Goal: Task Accomplishment & Management: Manage account settings

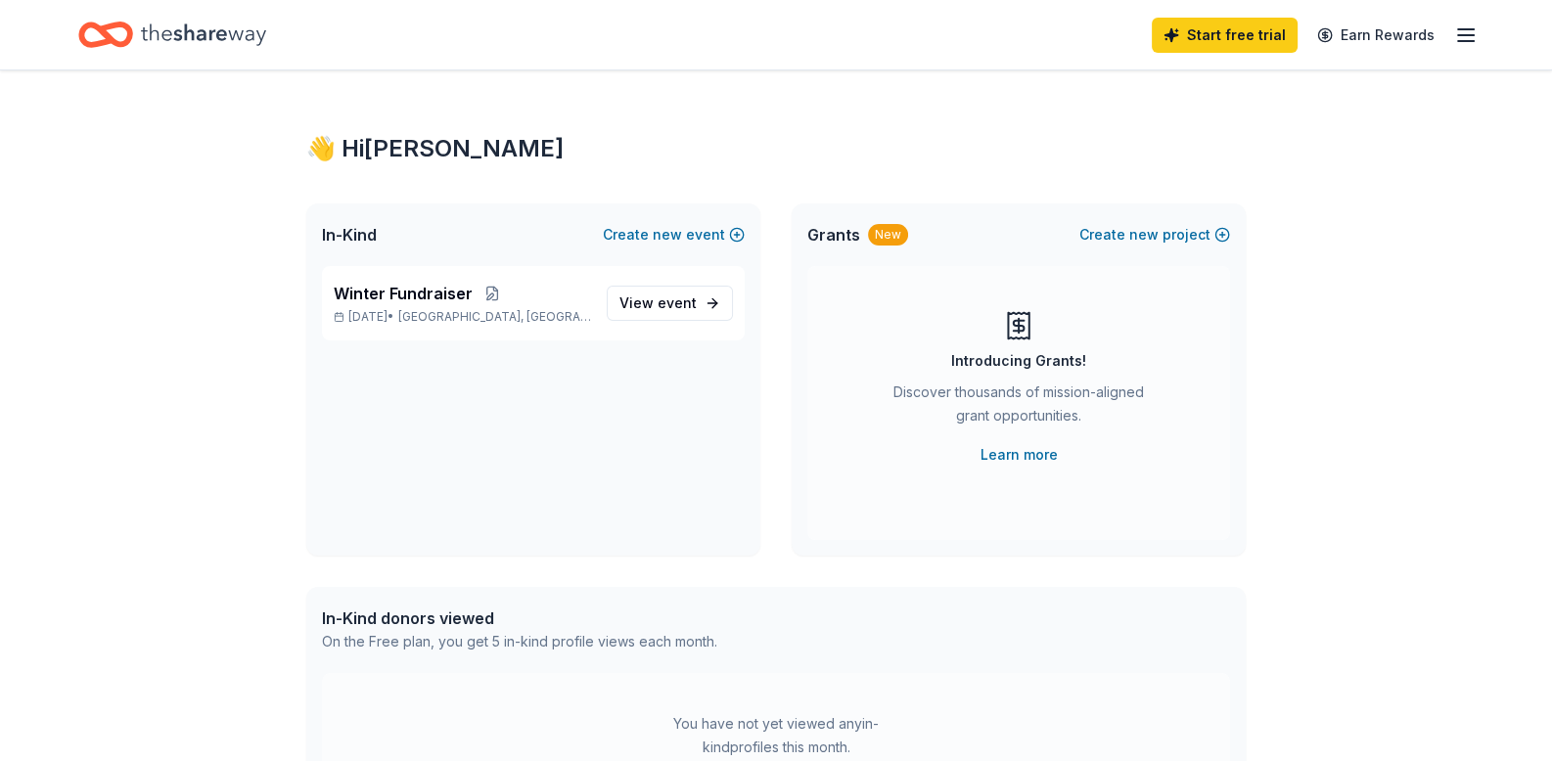
click at [206, 23] on icon "Home" at bounding box center [203, 35] width 125 height 40
click at [630, 294] on span "View event" at bounding box center [657, 303] width 77 height 23
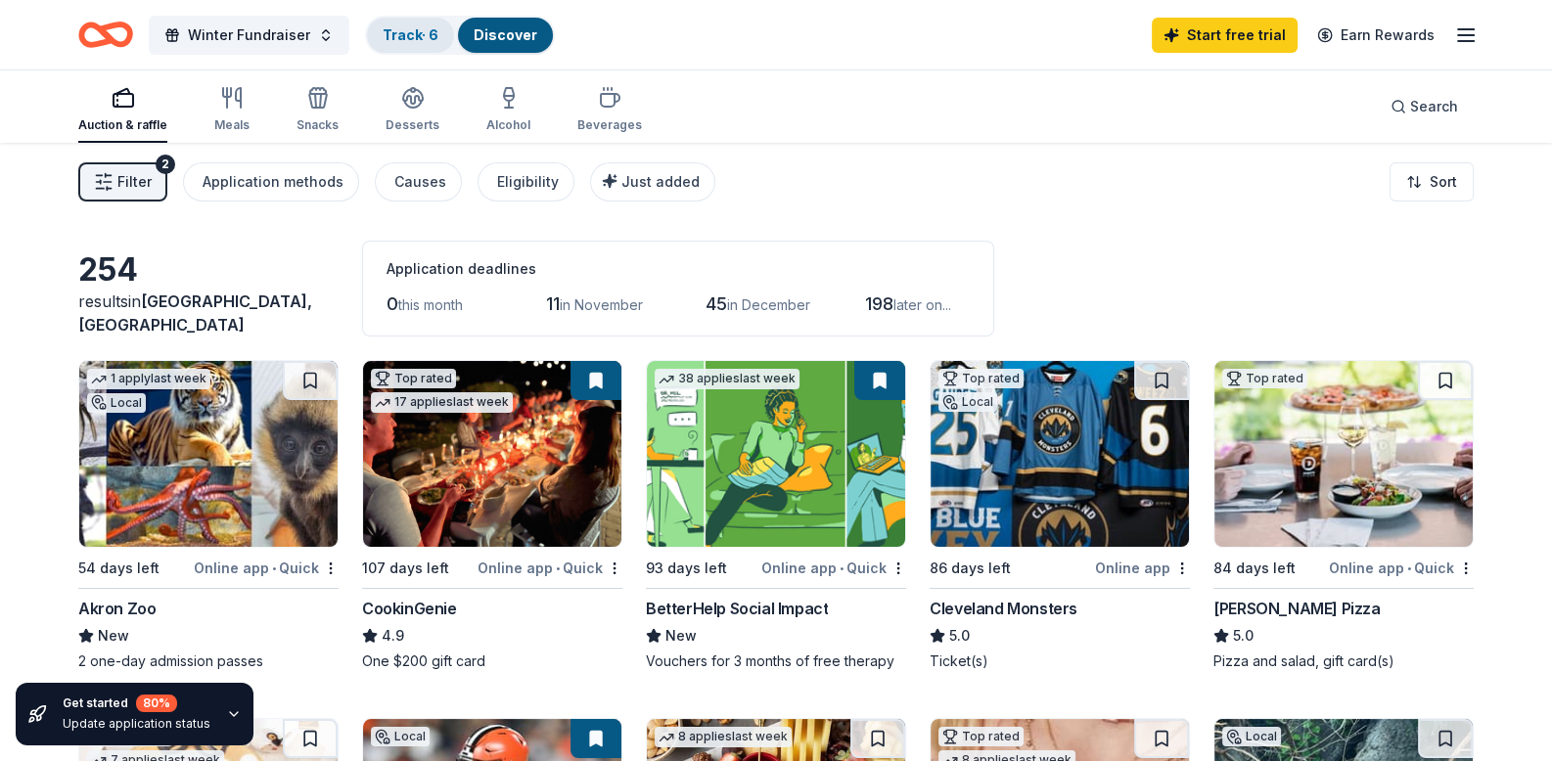
click at [411, 35] on link "Track · 6" at bounding box center [411, 34] width 56 height 17
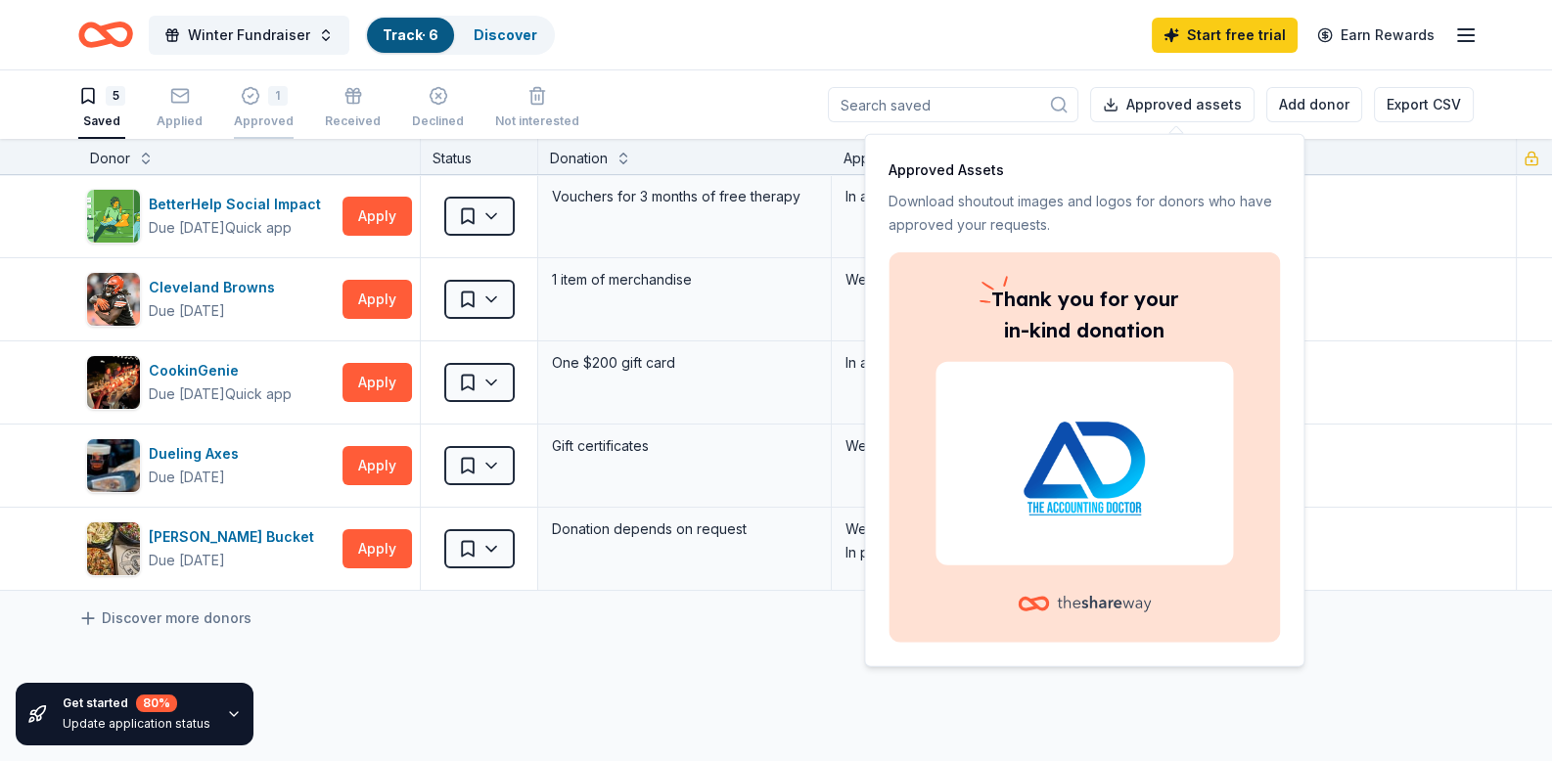
click at [256, 109] on div "1 Approved" at bounding box center [264, 107] width 60 height 43
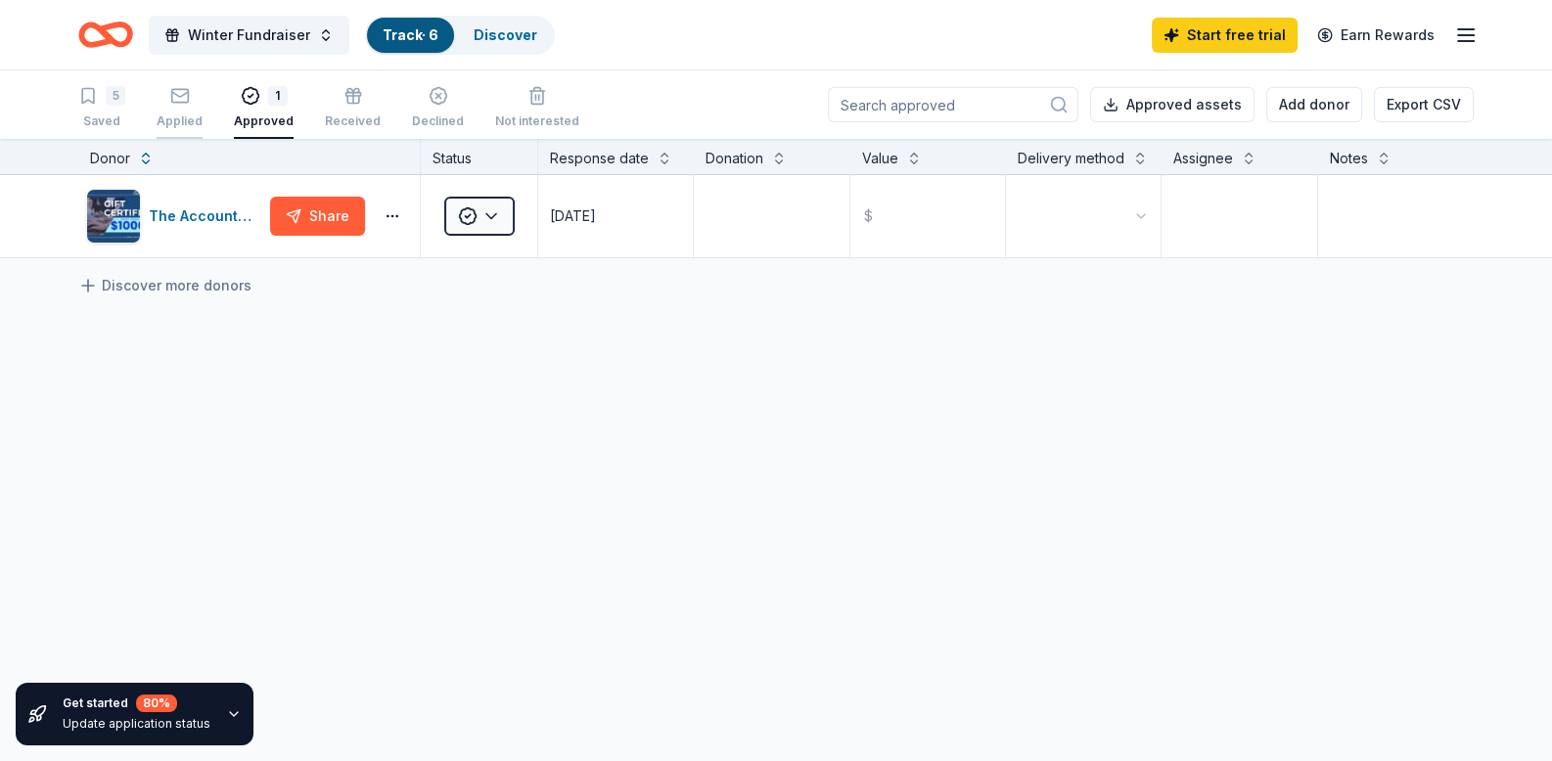
click at [171, 110] on div "Applied" at bounding box center [180, 107] width 46 height 43
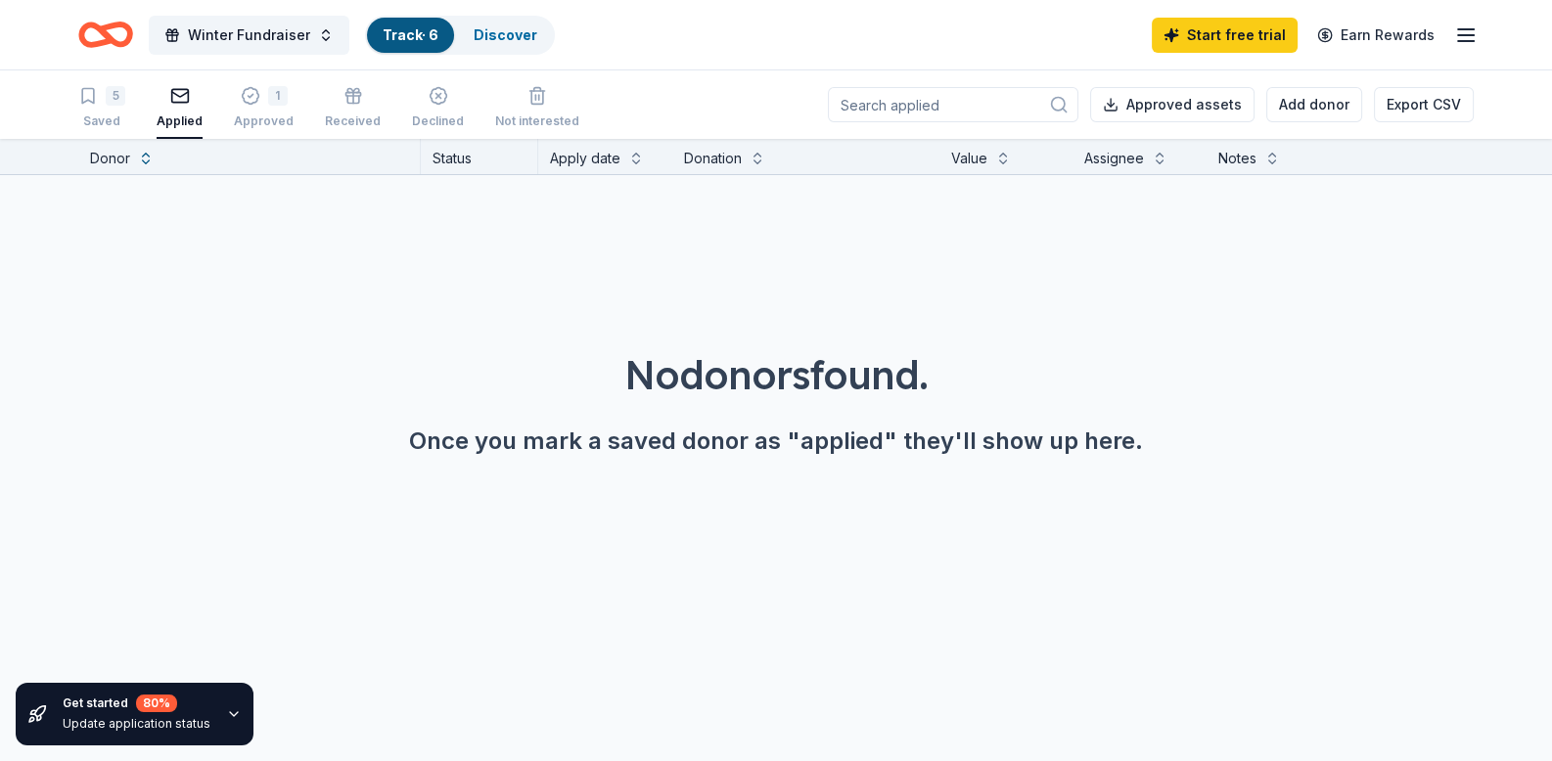
click at [176, 116] on div "Applied" at bounding box center [180, 122] width 46 height 16
click at [247, 121] on div "Approved" at bounding box center [264, 122] width 60 height 16
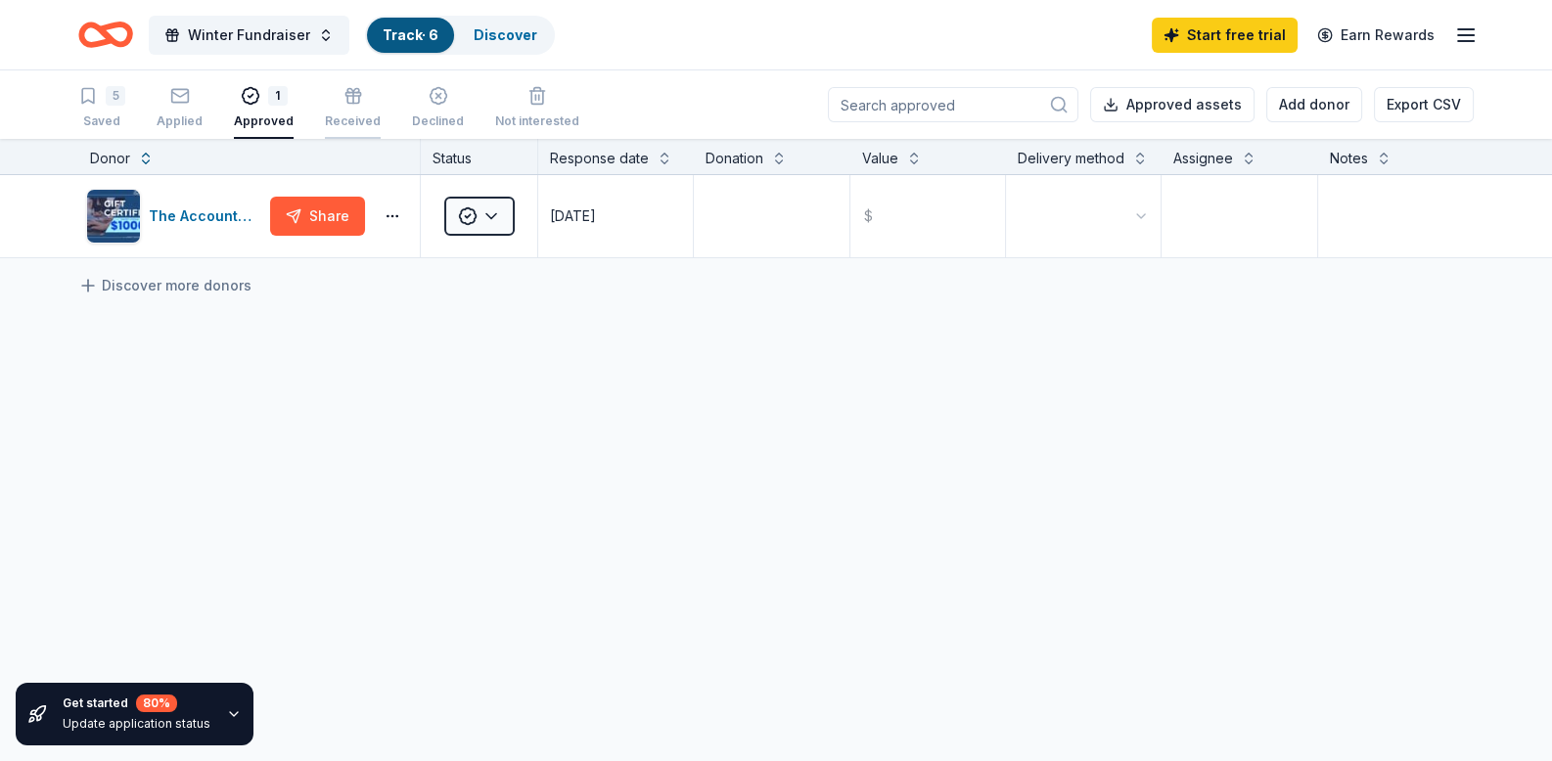
click at [333, 115] on div "Received" at bounding box center [353, 122] width 56 height 16
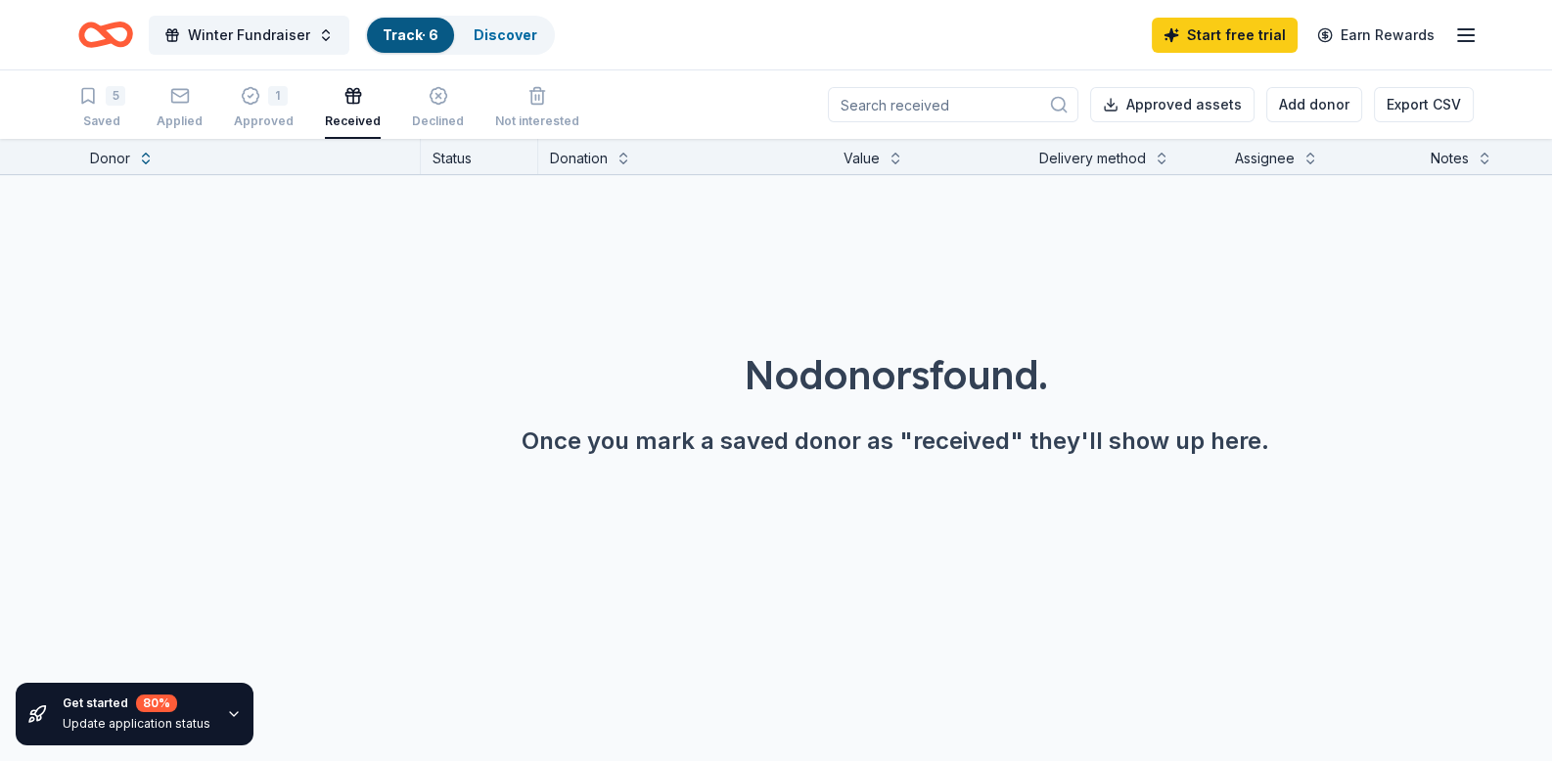
drag, startPoint x: 168, startPoint y: 112, endPoint x: 127, endPoint y: 123, distance: 42.7
click at [167, 113] on div "Applied" at bounding box center [180, 107] width 46 height 43
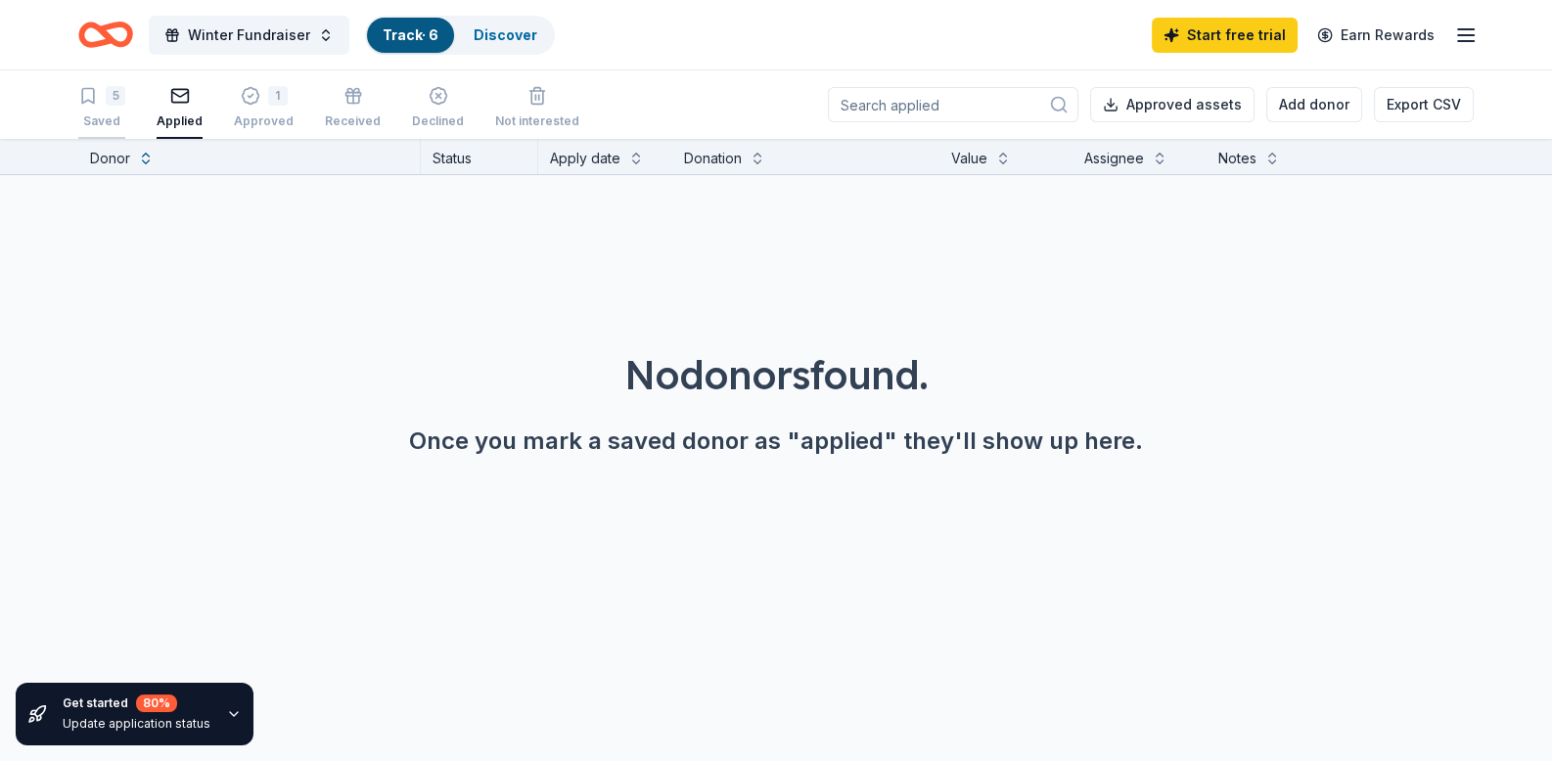
click at [87, 124] on div "Saved" at bounding box center [101, 122] width 47 height 16
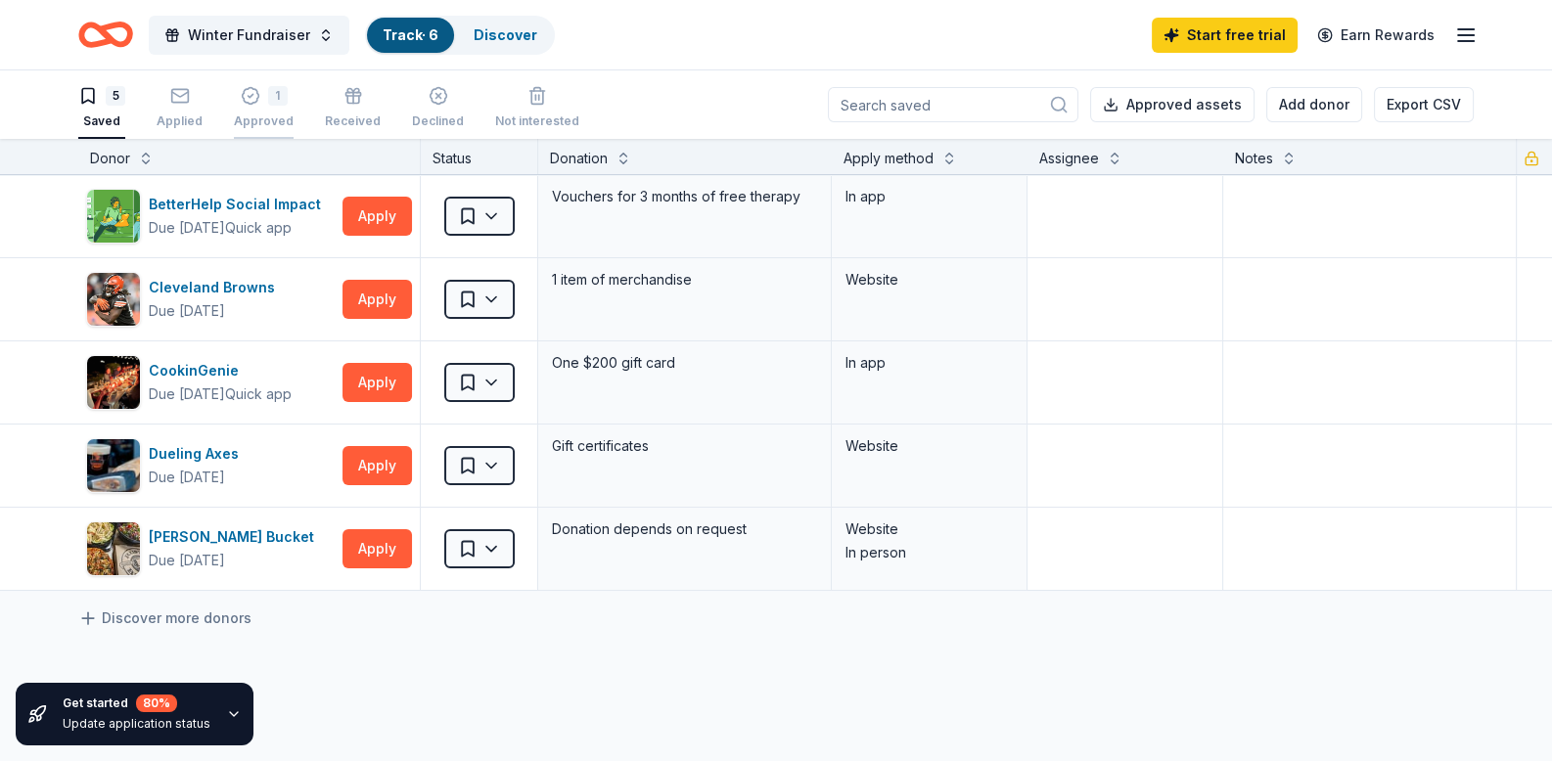
click at [265, 114] on div "1 Approved" at bounding box center [264, 107] width 60 height 43
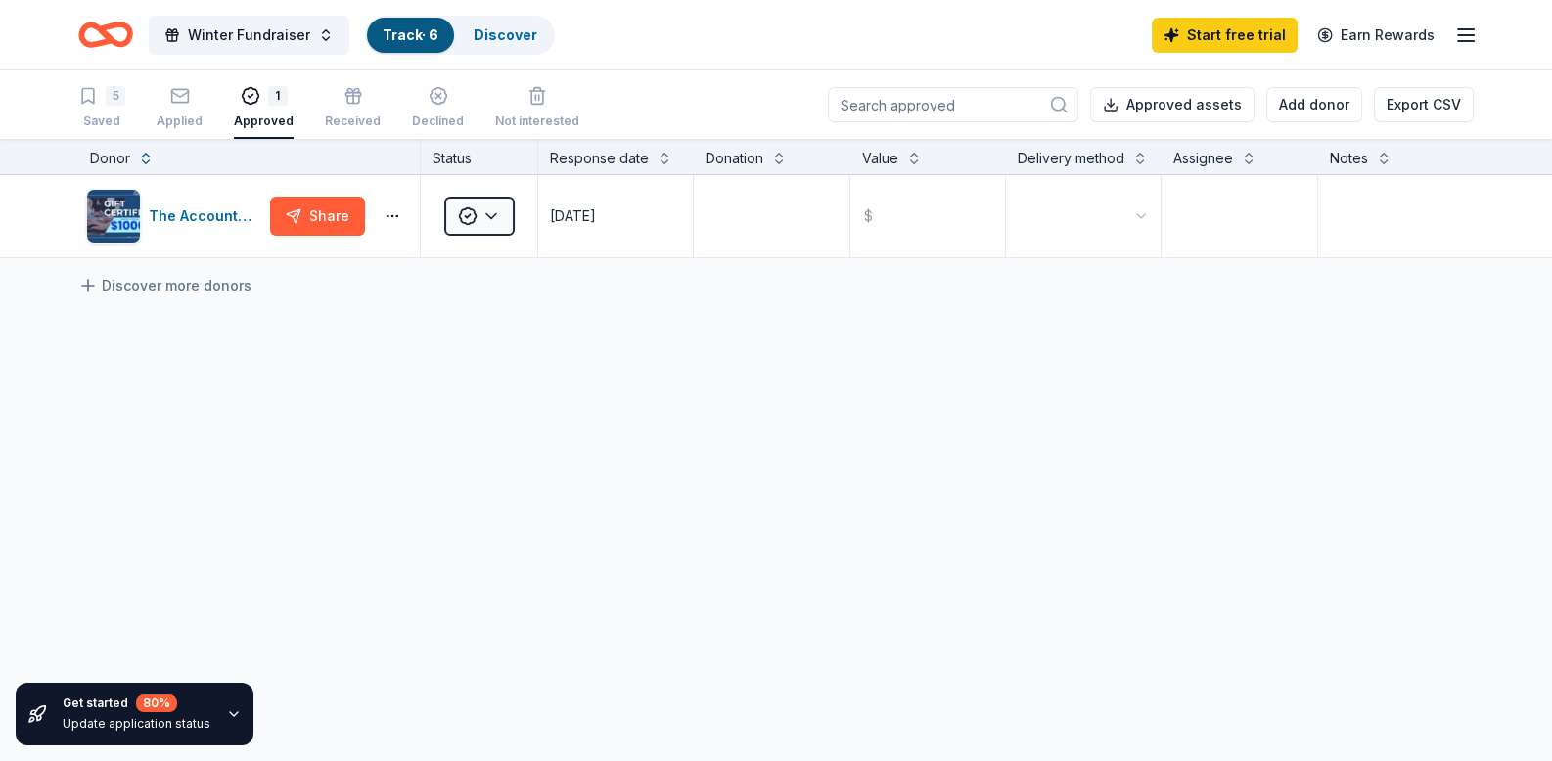
click at [1460, 45] on icon "button" at bounding box center [1465, 34] width 23 height 23
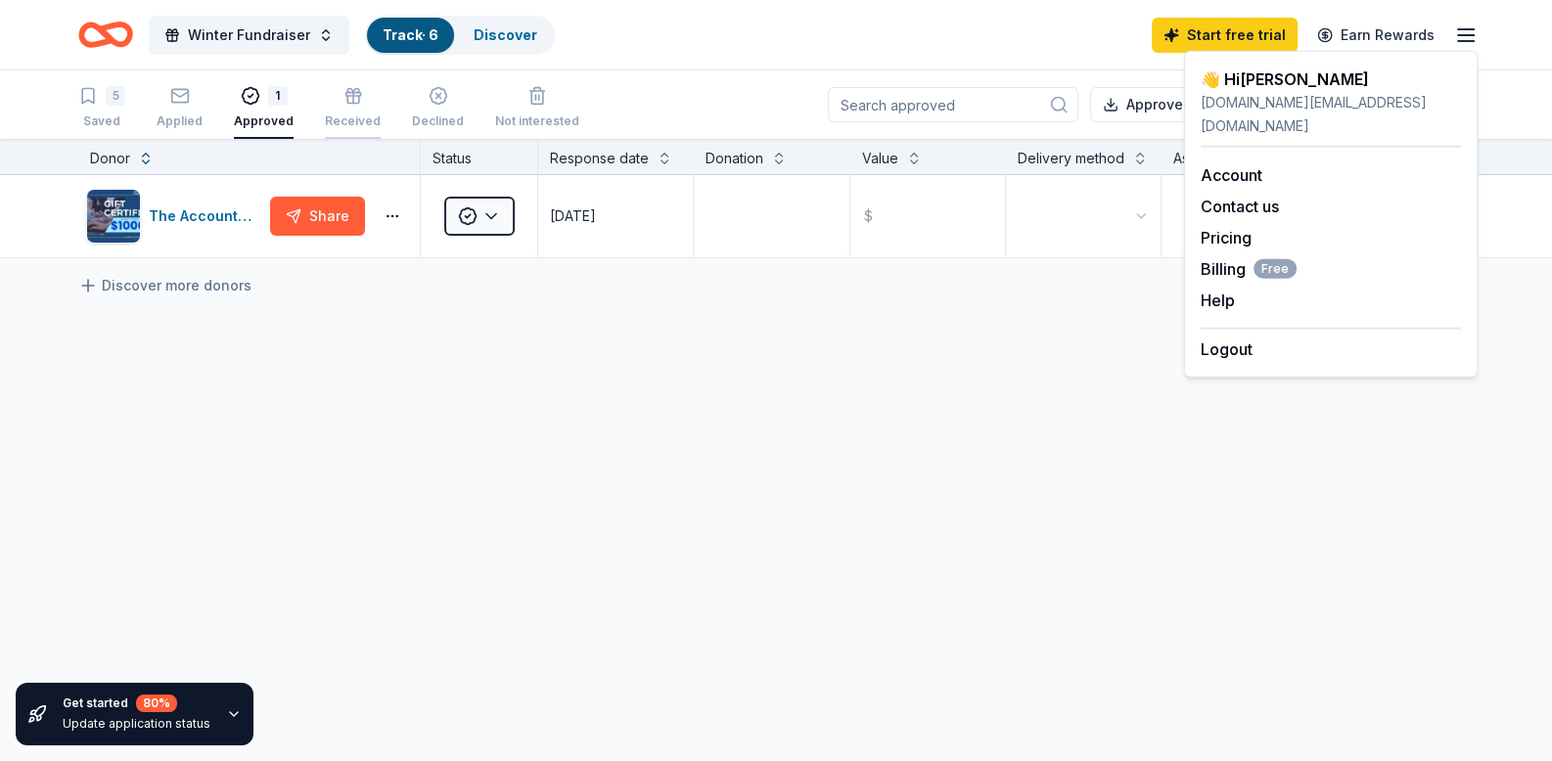
click at [349, 104] on icon "button" at bounding box center [354, 96] width 20 height 20
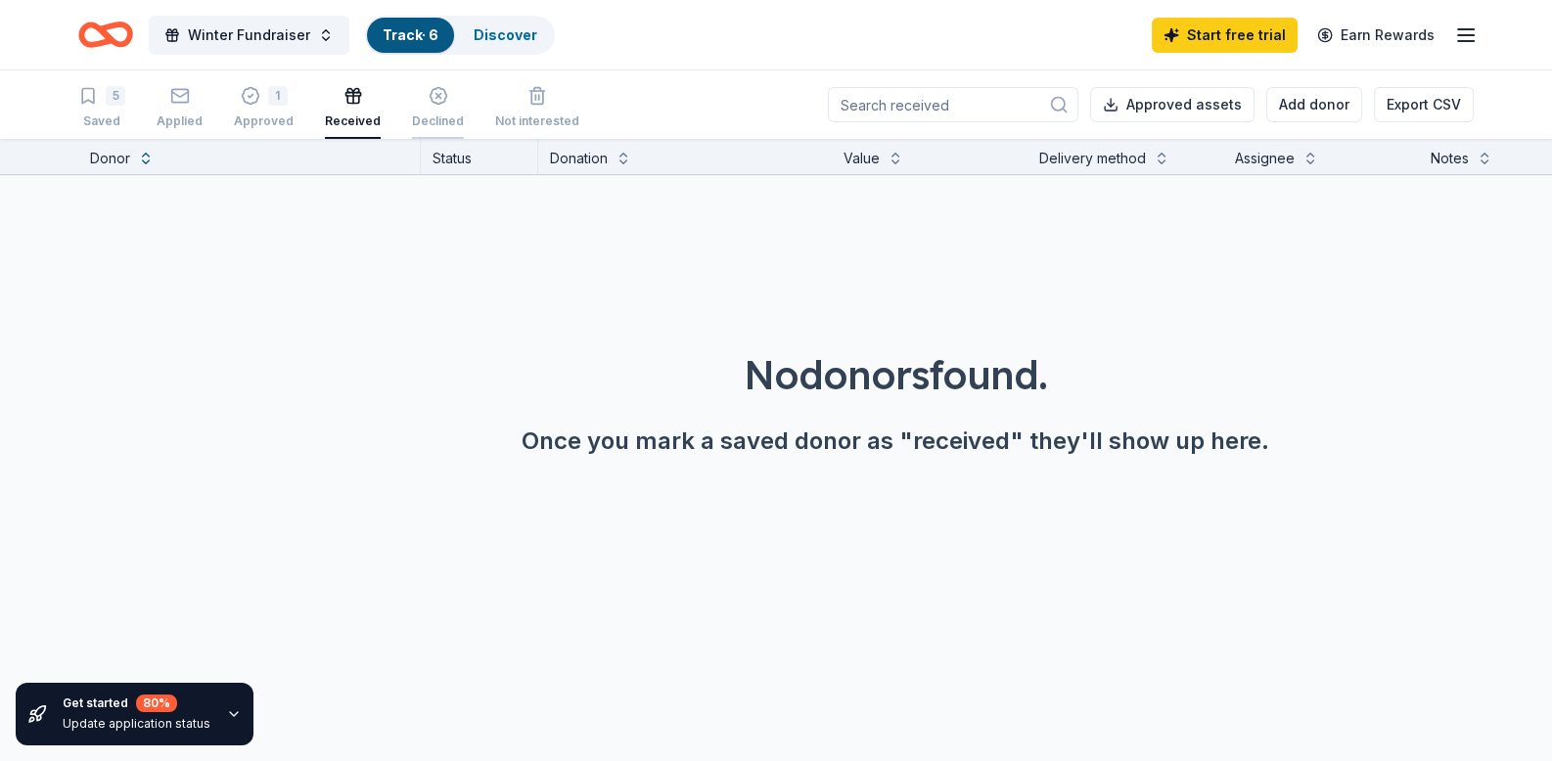
click at [440, 119] on div "Declined" at bounding box center [438, 122] width 52 height 16
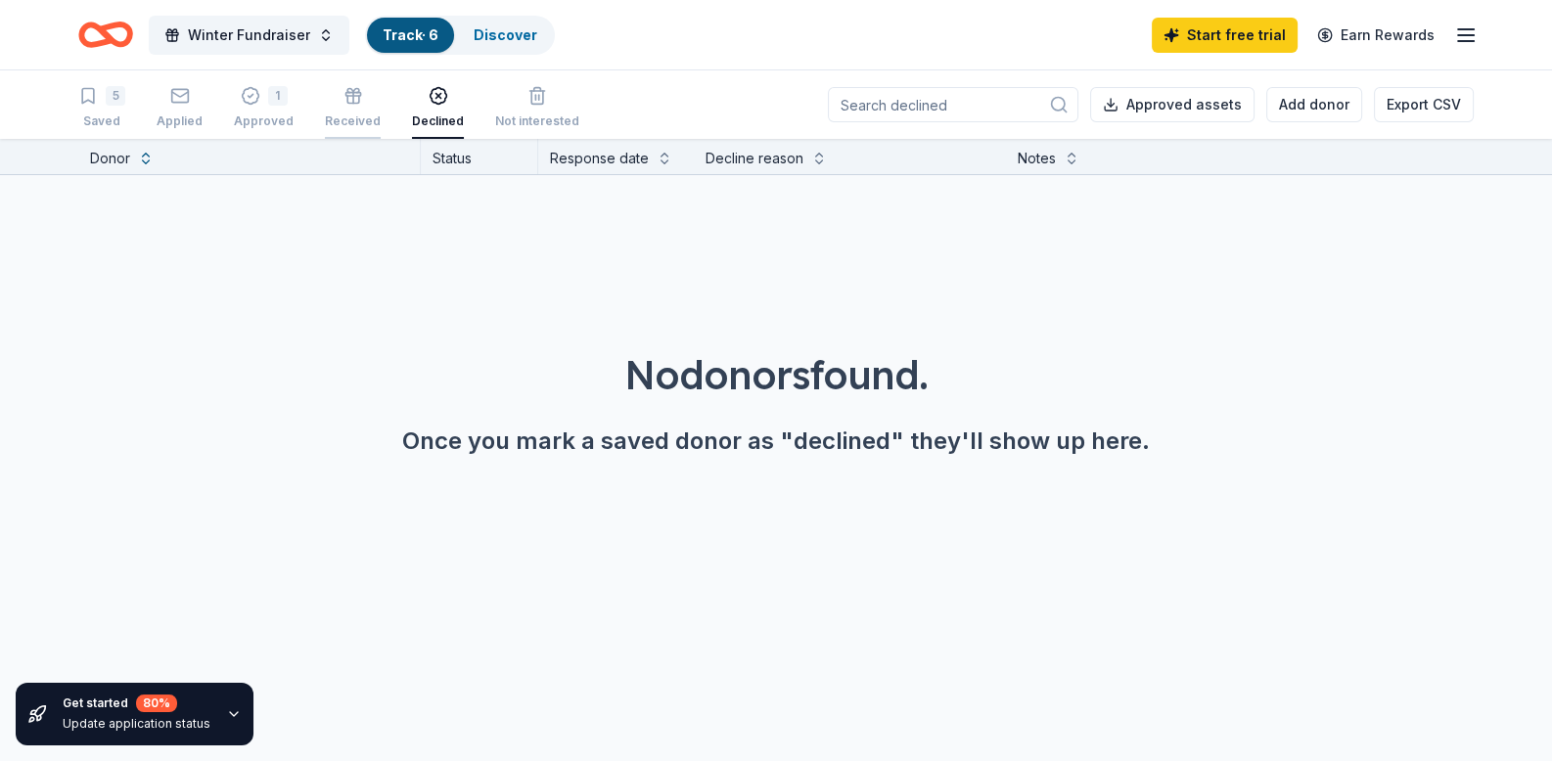
click at [357, 116] on div "Received" at bounding box center [353, 122] width 56 height 16
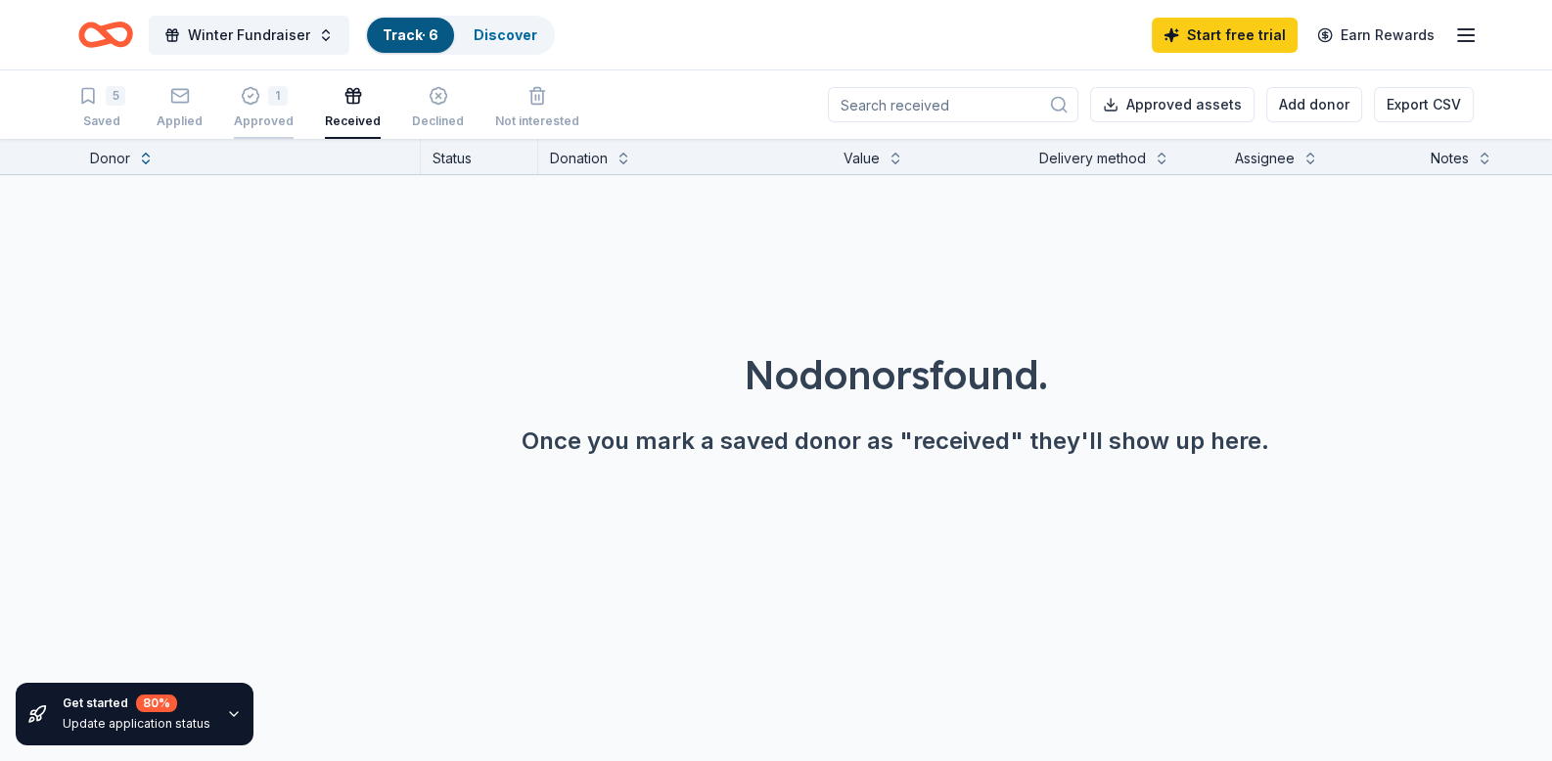
click at [258, 116] on div "Approved" at bounding box center [264, 122] width 60 height 16
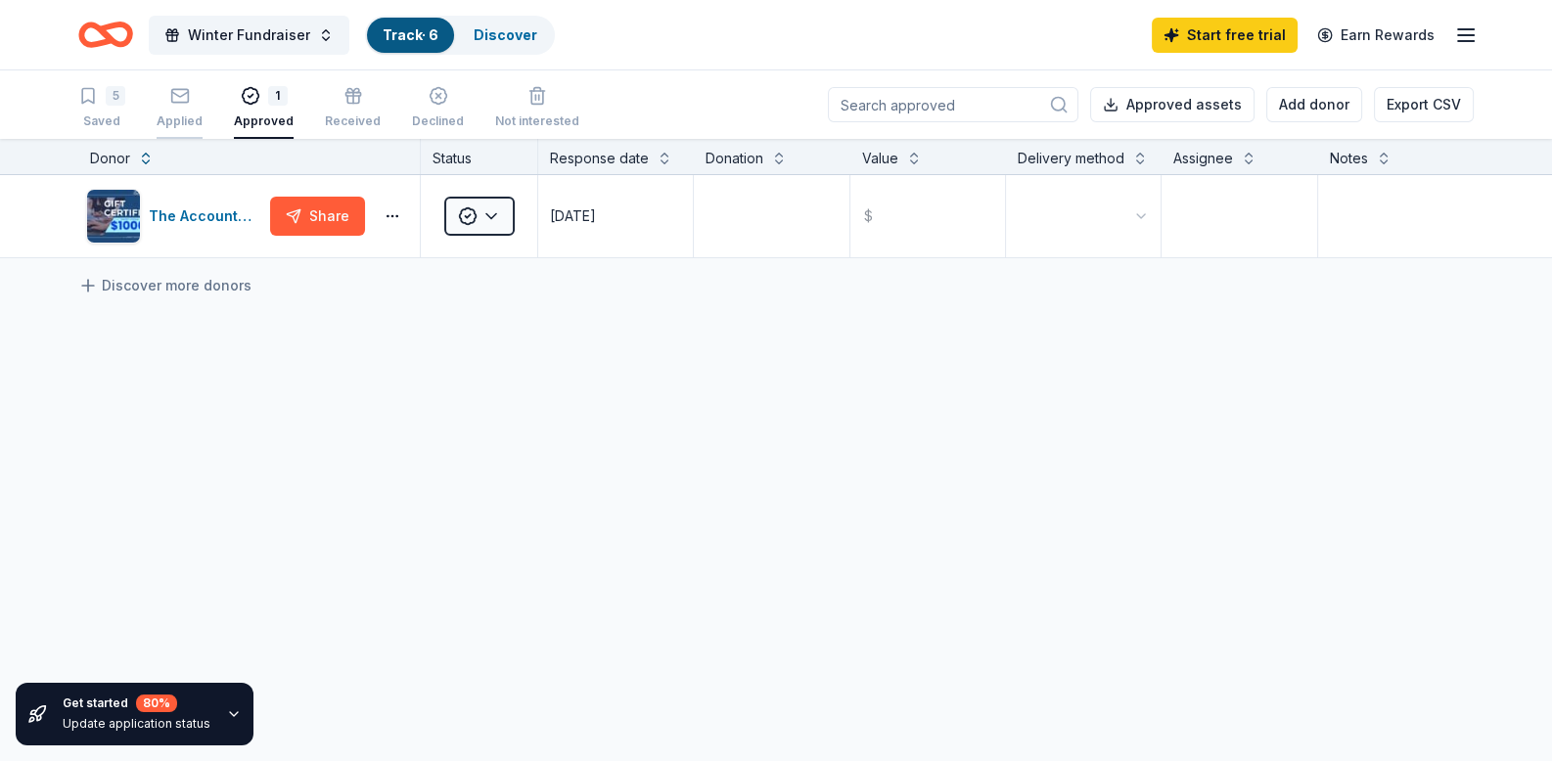
click at [172, 115] on div "Applied" at bounding box center [180, 122] width 46 height 16
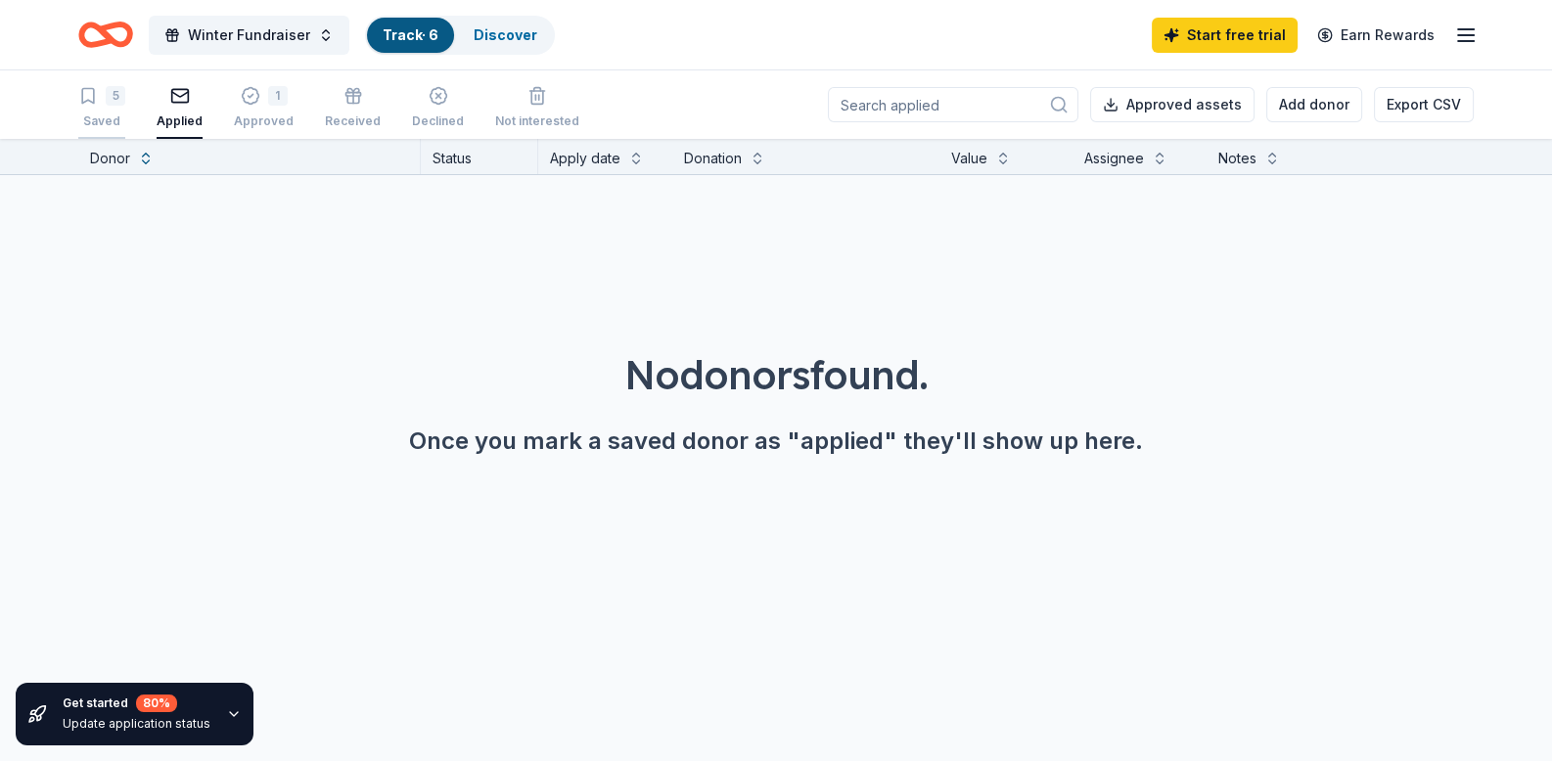
click at [108, 116] on div "Saved" at bounding box center [101, 122] width 47 height 16
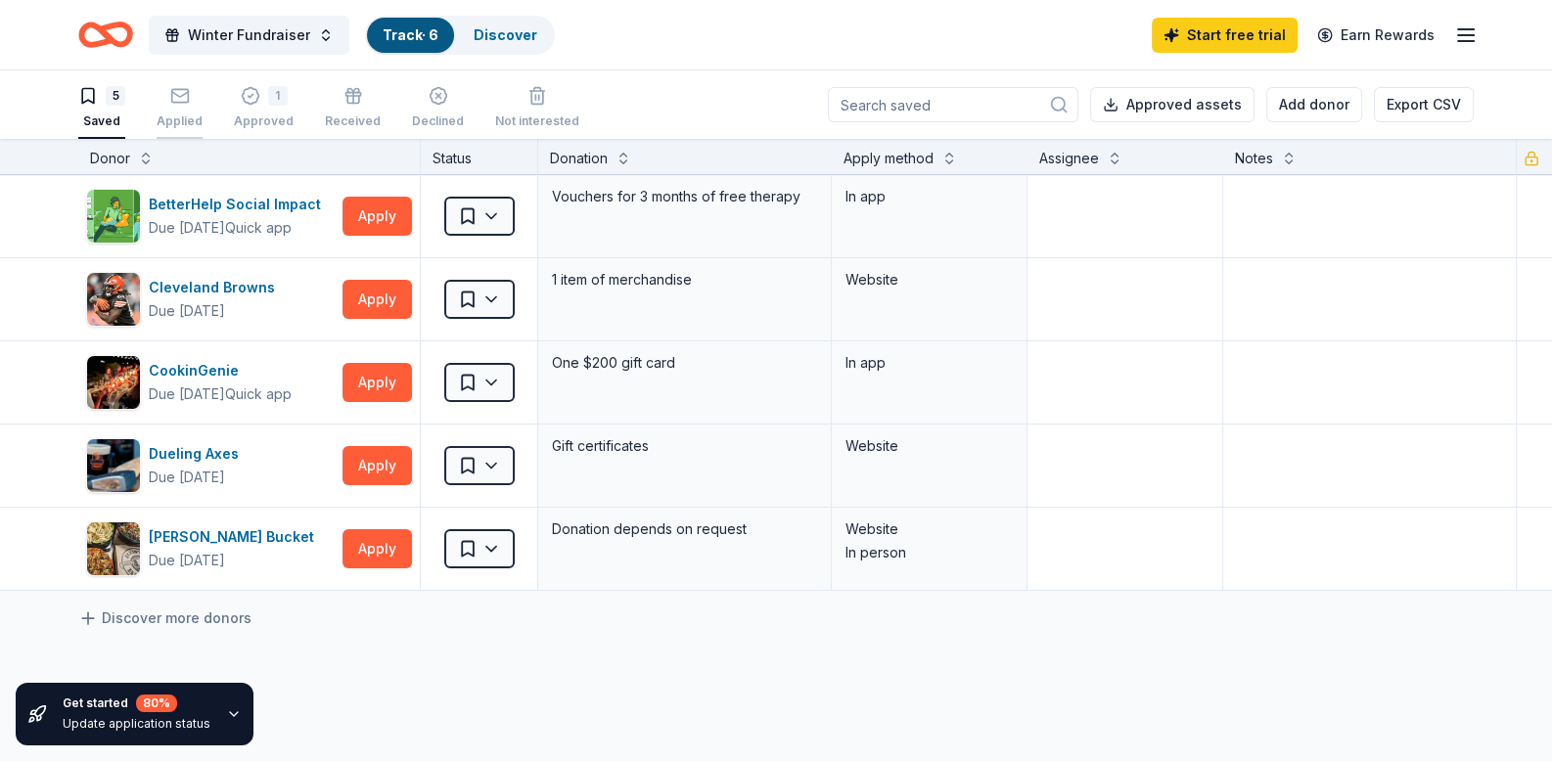
click at [169, 121] on div "Applied" at bounding box center [180, 122] width 46 height 16
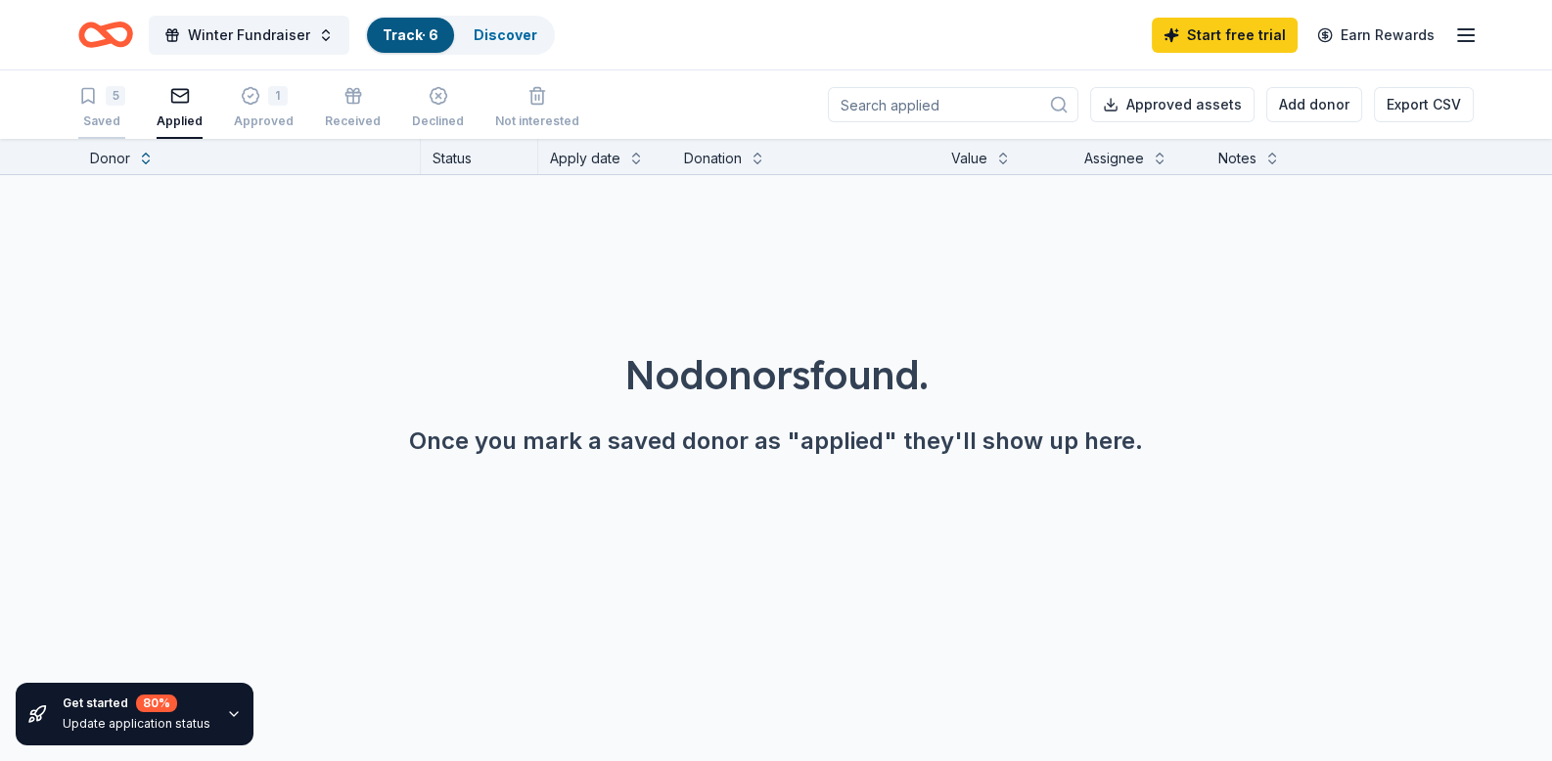
click at [78, 106] on div "5 Saved" at bounding box center [101, 107] width 47 height 43
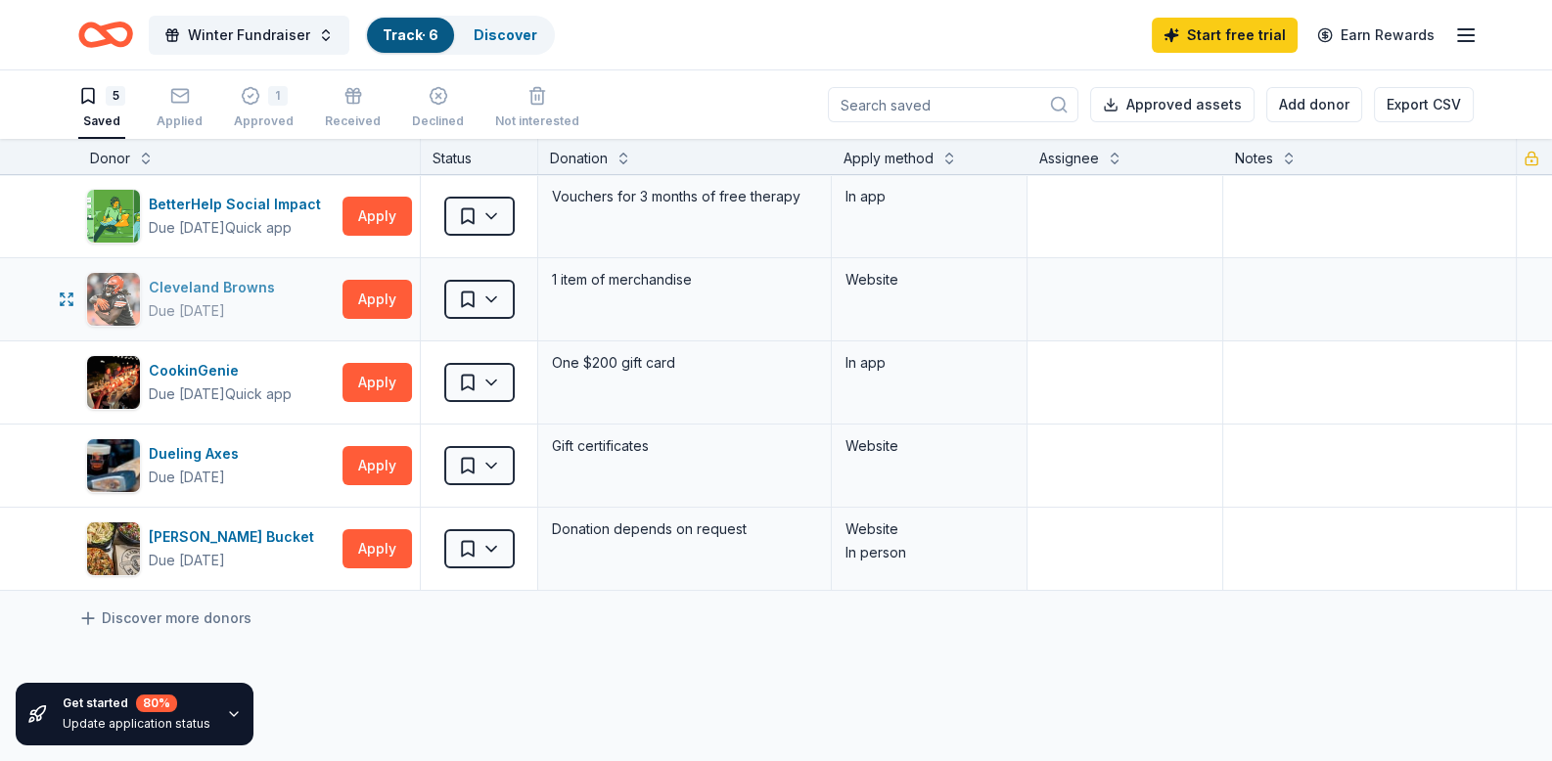
click at [185, 281] on div "Cleveland Browns" at bounding box center [216, 287] width 134 height 23
click at [243, 112] on div "1 Approved" at bounding box center [264, 107] width 60 height 43
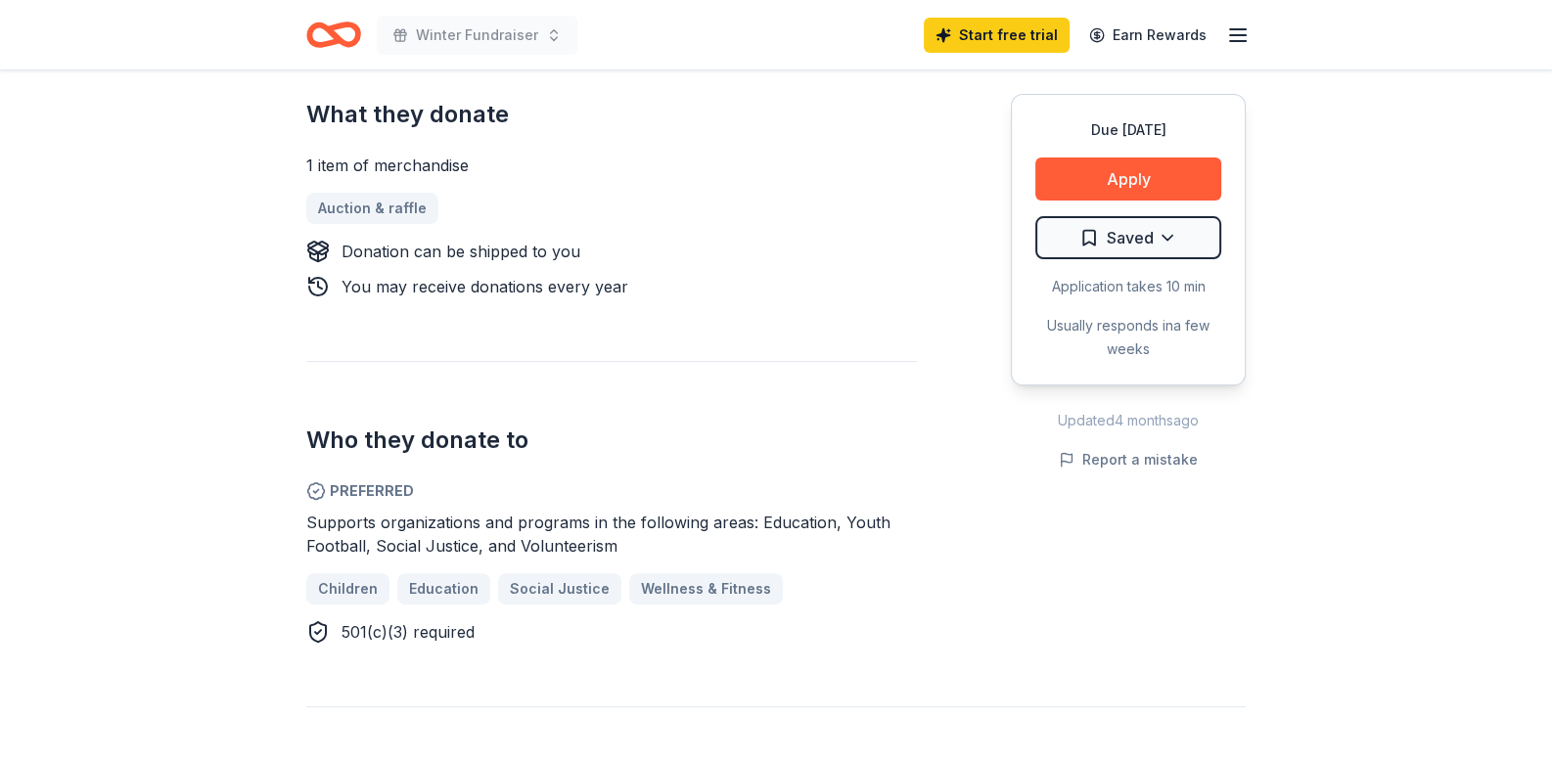
scroll to position [685, 0]
